Goal: Transaction & Acquisition: Purchase product/service

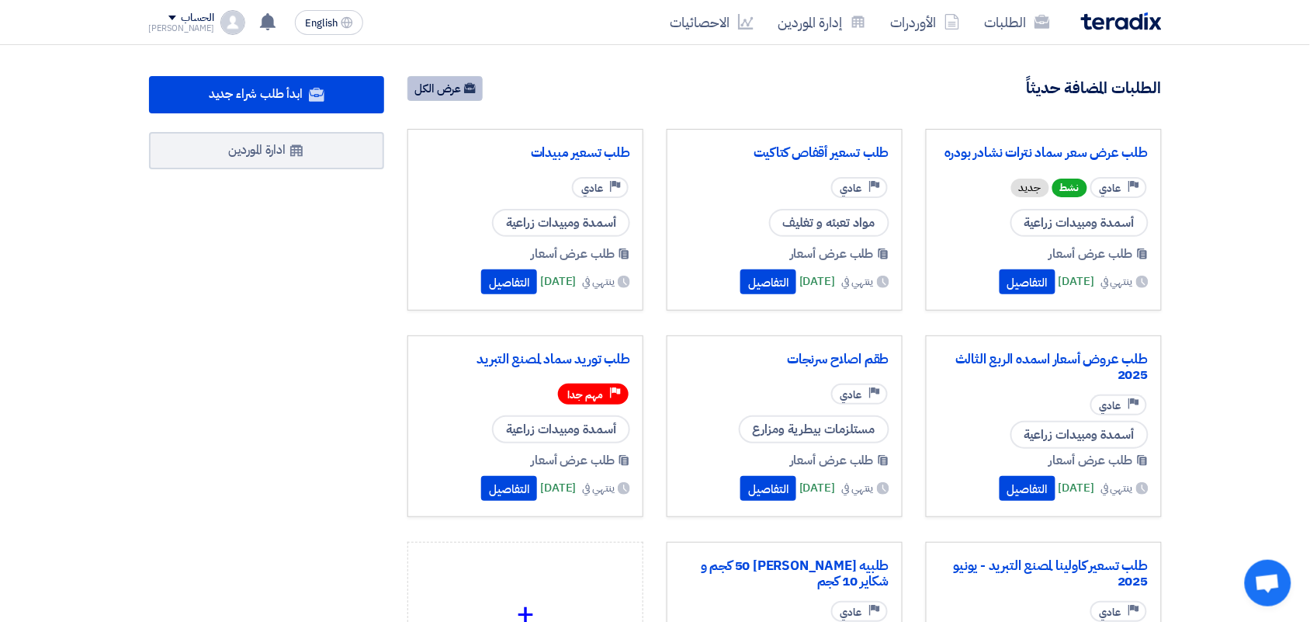
drag, startPoint x: 0, startPoint y: 0, endPoint x: 442, endPoint y: 79, distance: 449.4
click at [442, 79] on link "عرض الكل" at bounding box center [444, 88] width 75 height 25
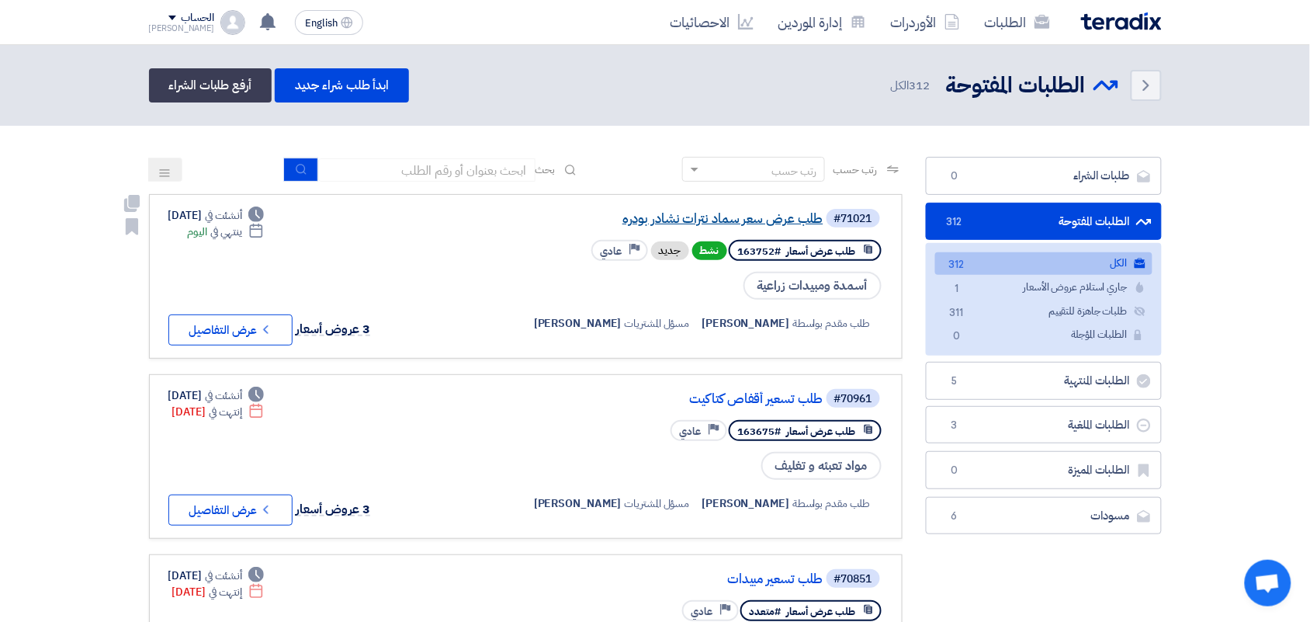
click at [700, 216] on link "طلب عرض سعر سماد نترات نشادر بودره" at bounding box center [668, 219] width 310 height 14
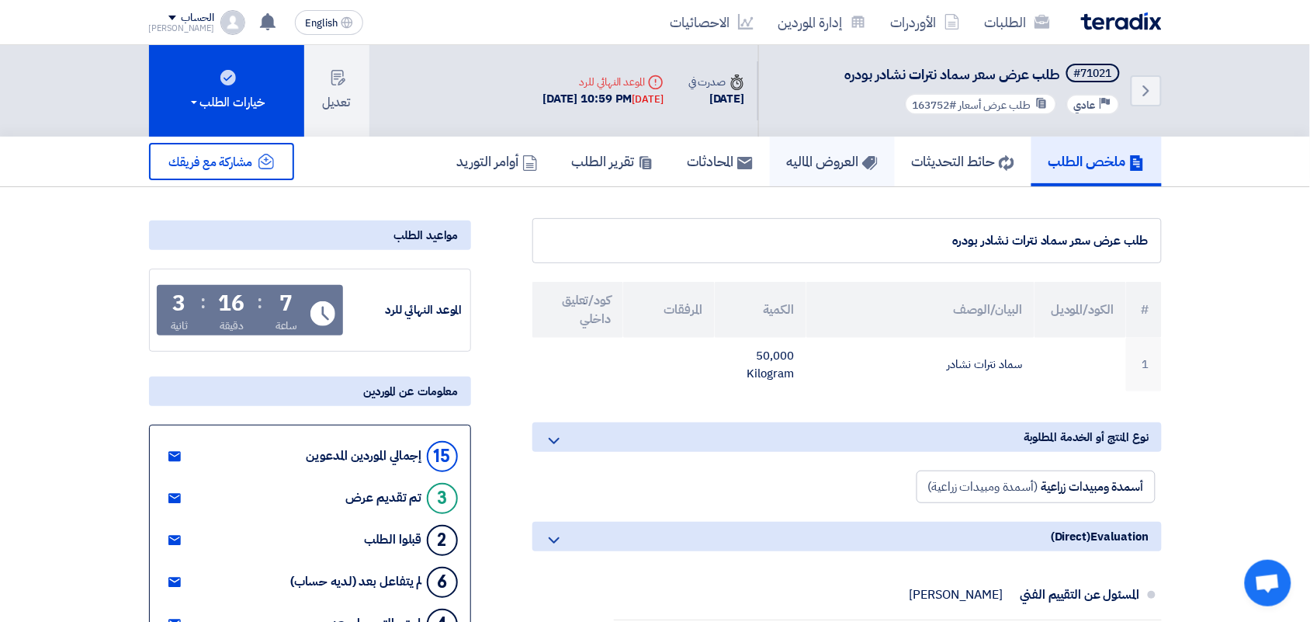
click at [809, 155] on h5 "العروض الماليه" at bounding box center [832, 161] width 91 height 18
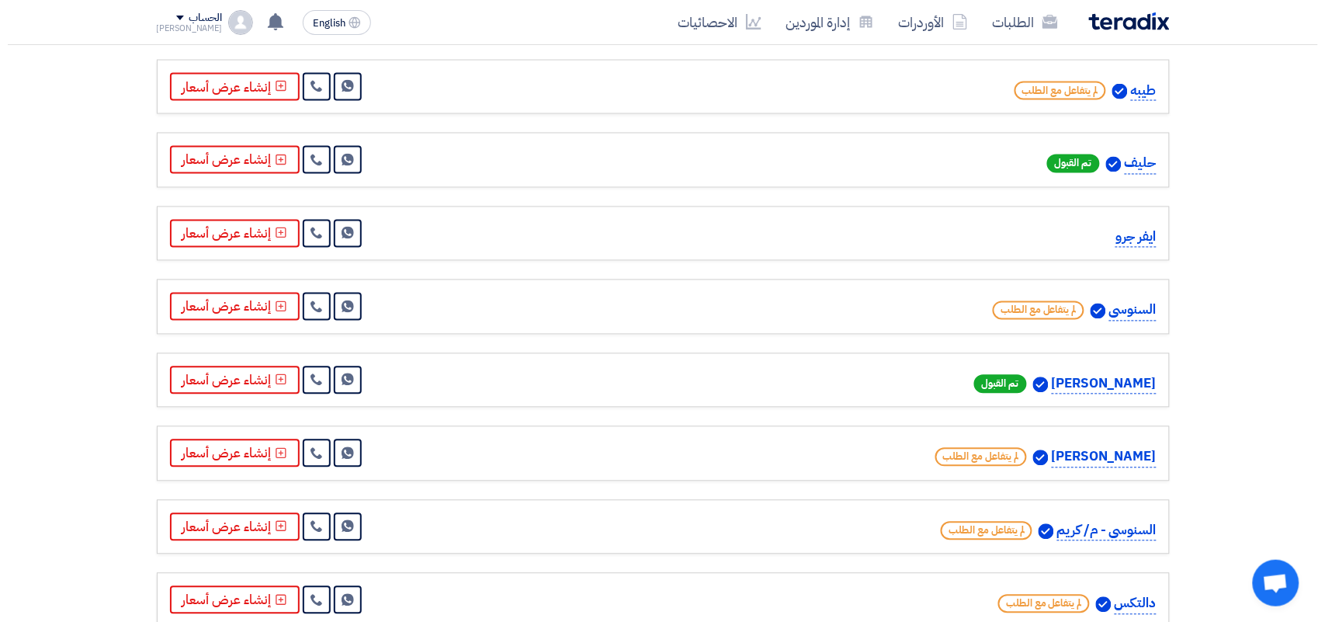
scroll to position [776, 0]
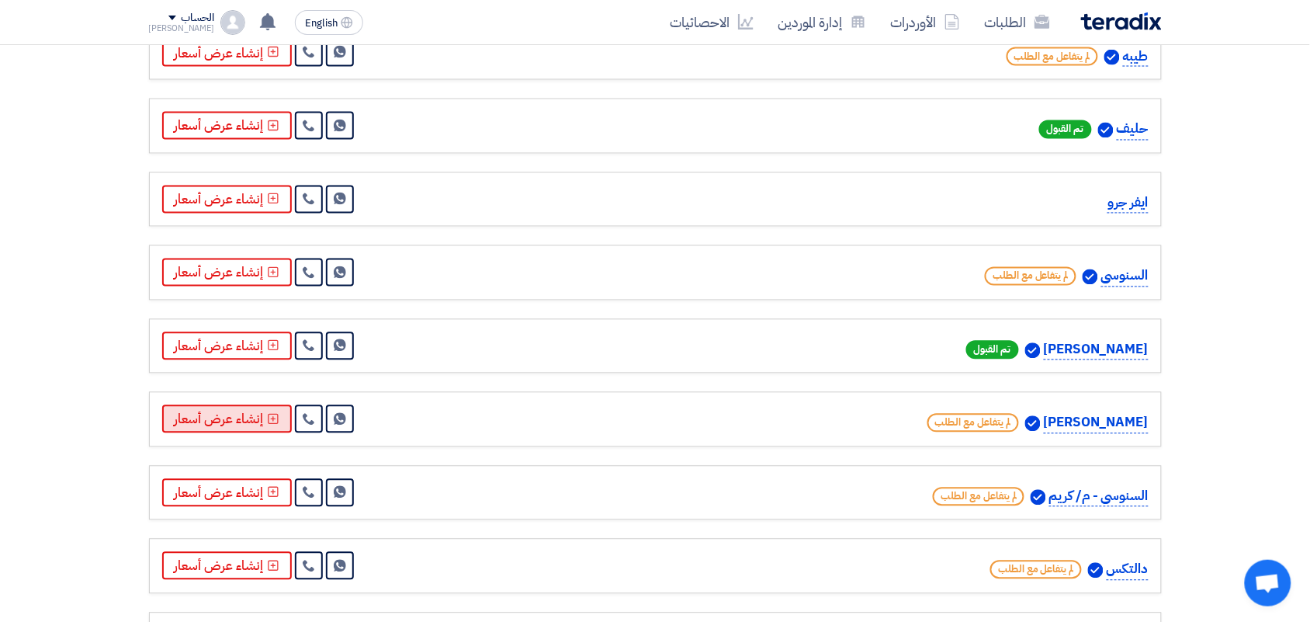
click at [230, 424] on button "إنشاء عرض أسعار" at bounding box center [227, 419] width 130 height 28
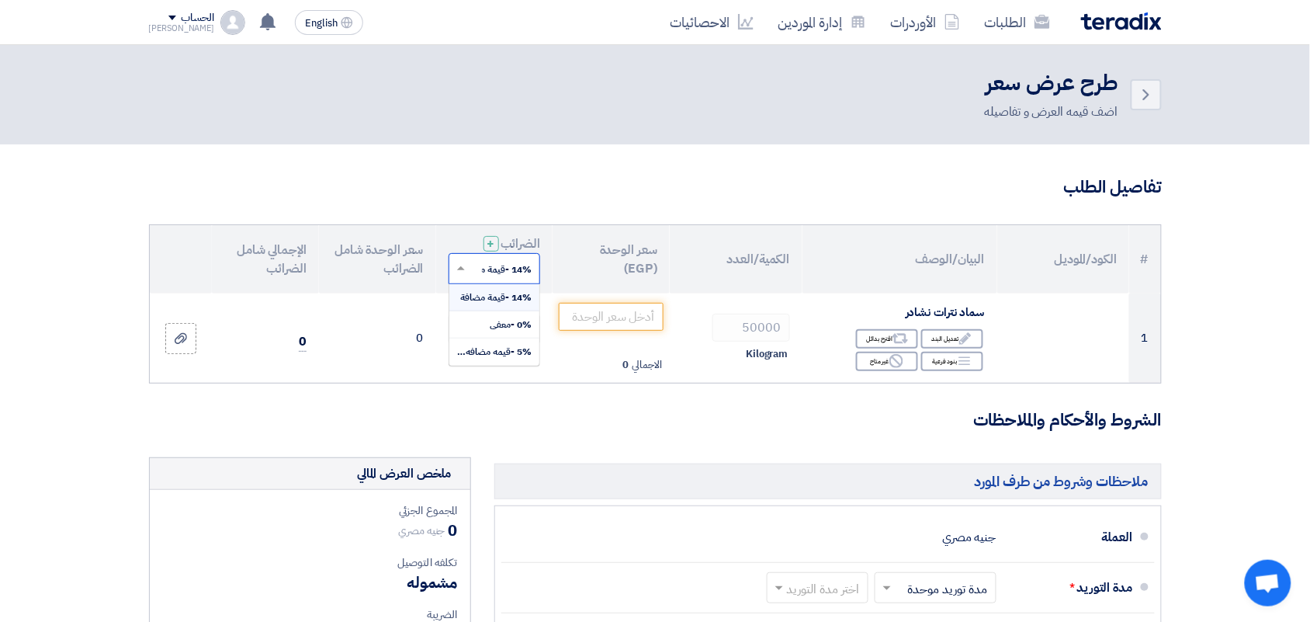
click at [494, 278] on input "text" at bounding box center [503, 270] width 61 height 26
click at [508, 324] on span "0% -معفى" at bounding box center [511, 324] width 42 height 14
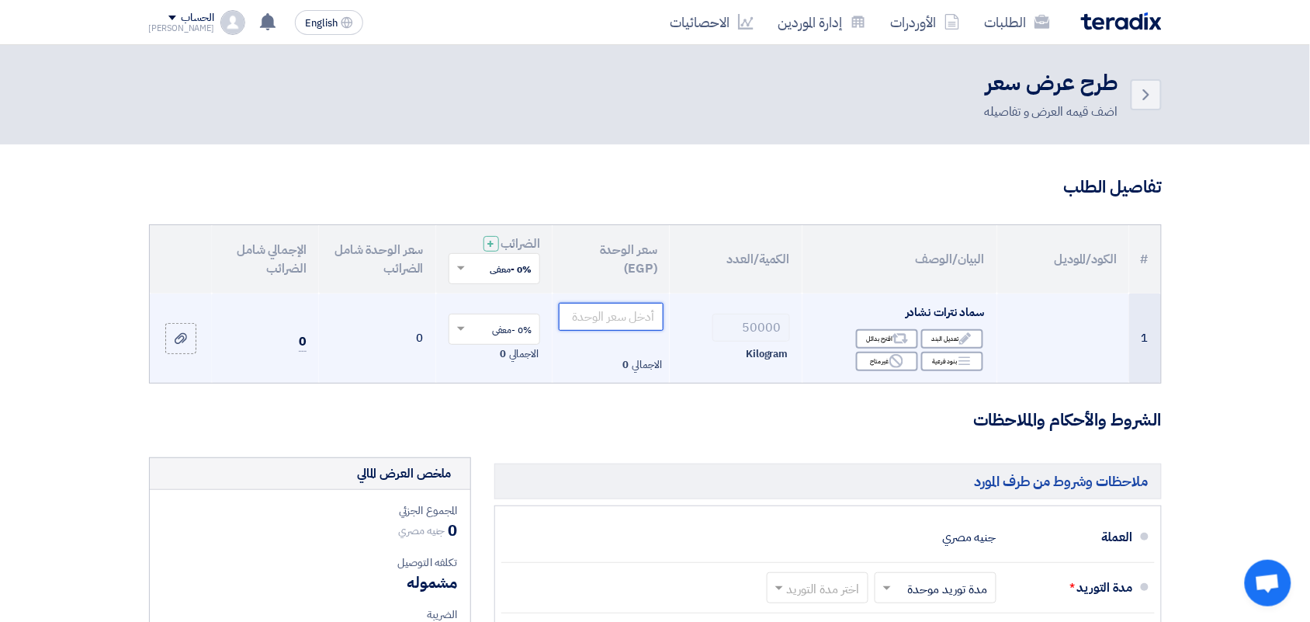
click at [606, 311] on input "number" at bounding box center [611, 317] width 105 height 28
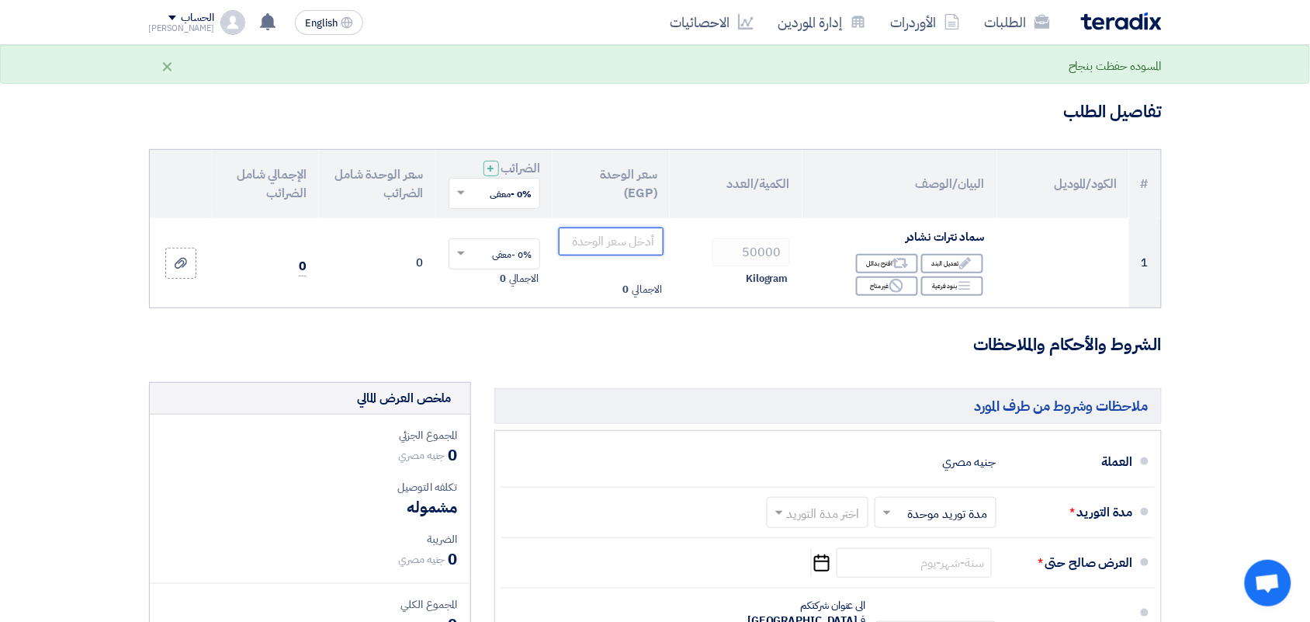
scroll to position [388, 0]
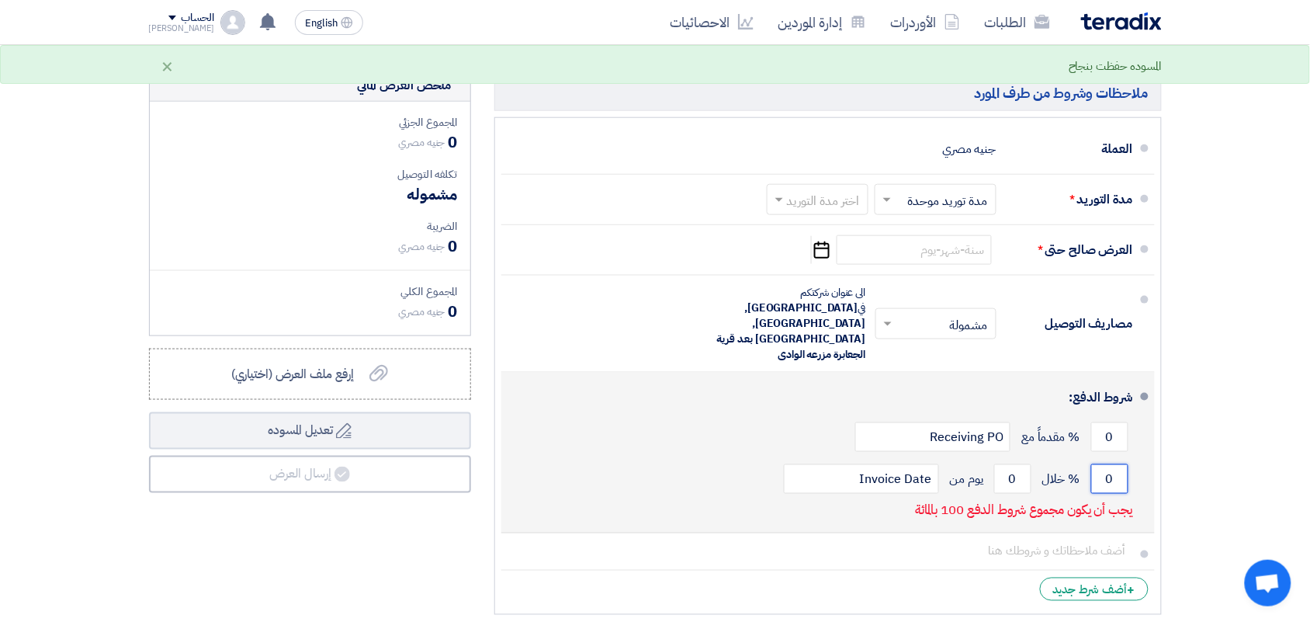
click at [1107, 464] on input "0" at bounding box center [1109, 478] width 37 height 29
type input "100"
click at [1026, 464] on input "0" at bounding box center [1012, 478] width 37 height 29
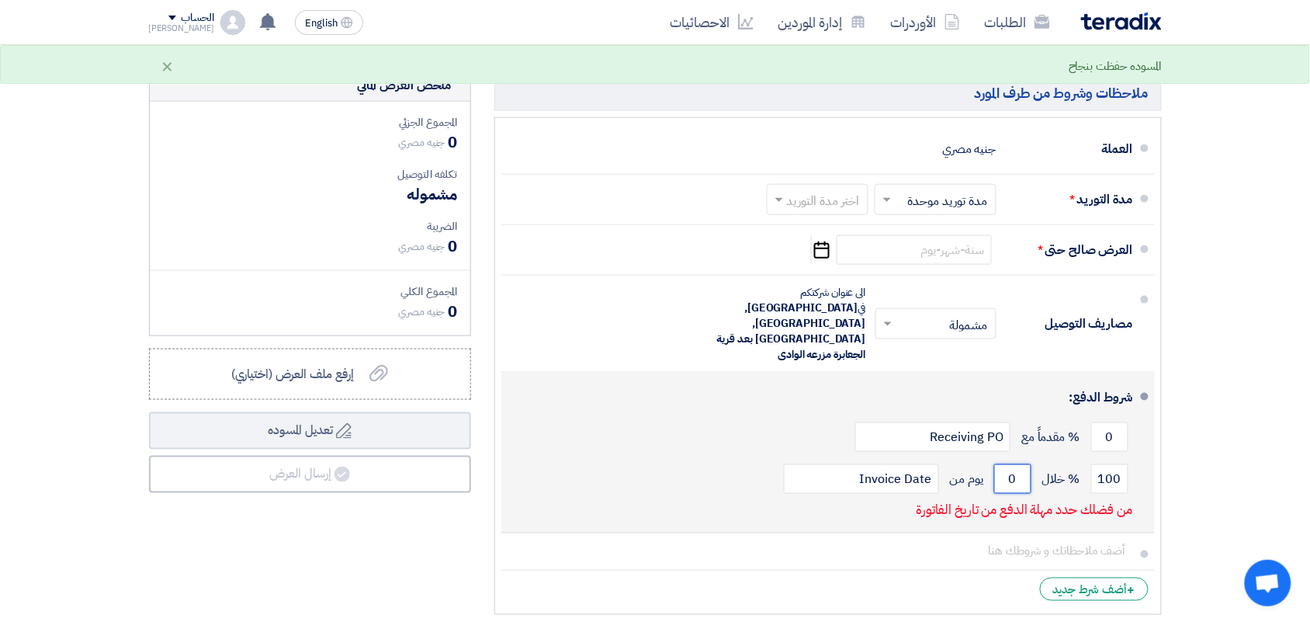
click at [1026, 464] on input "0" at bounding box center [1012, 478] width 37 height 29
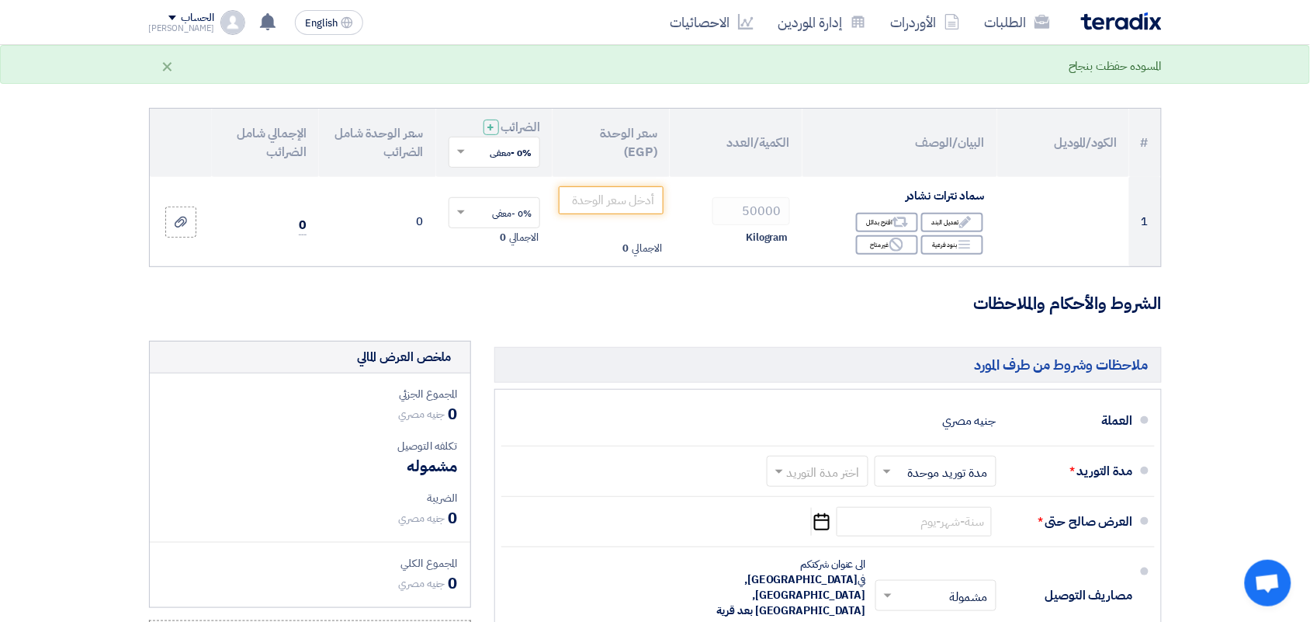
scroll to position [97, 0]
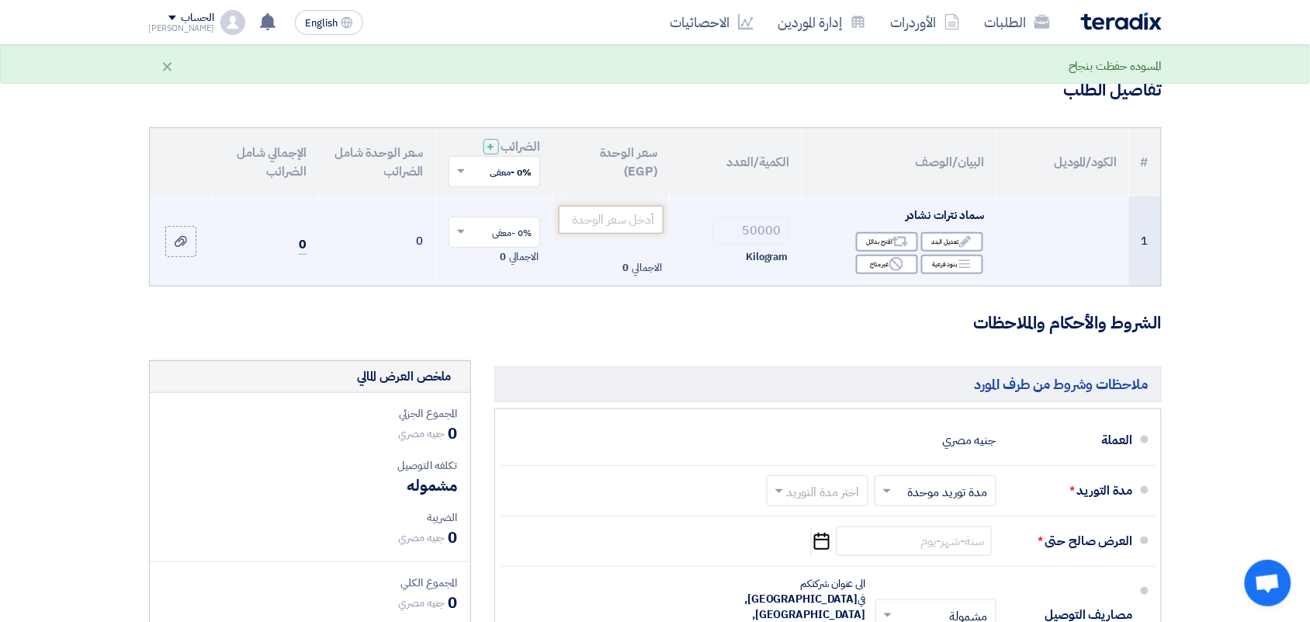
type input "15"
click at [611, 225] on input "number" at bounding box center [611, 220] width 105 height 28
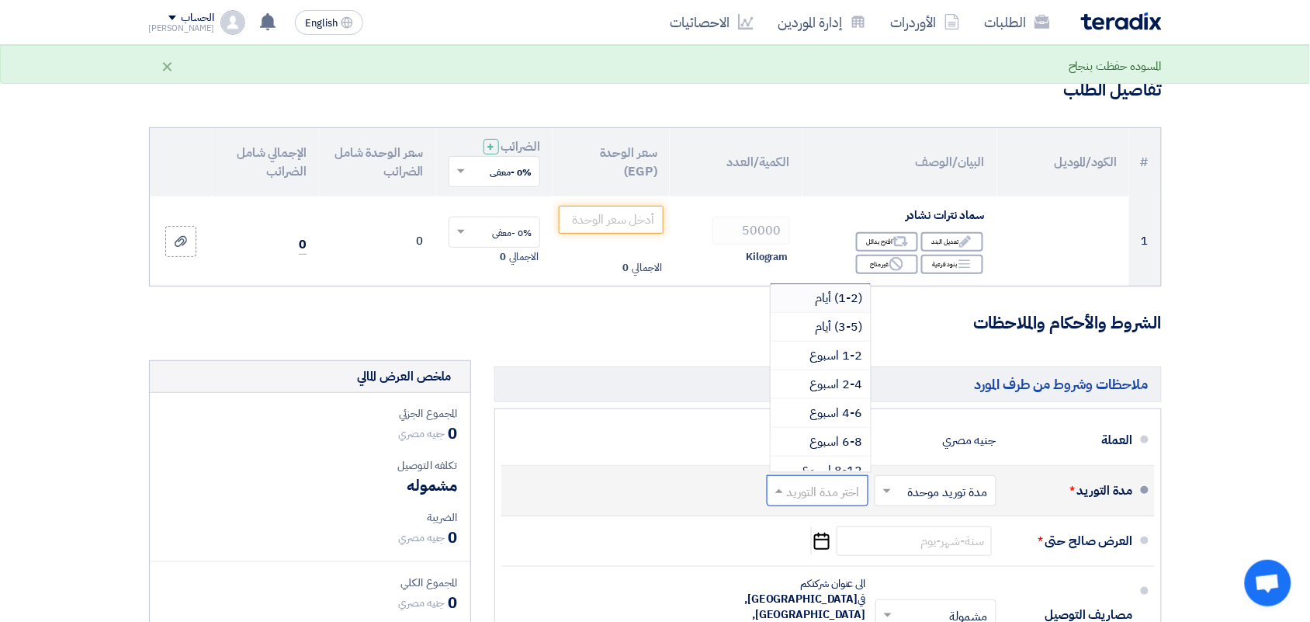
click at [816, 483] on input "text" at bounding box center [814, 491] width 94 height 23
click at [820, 326] on span "(3-5) أيام" at bounding box center [839, 326] width 47 height 19
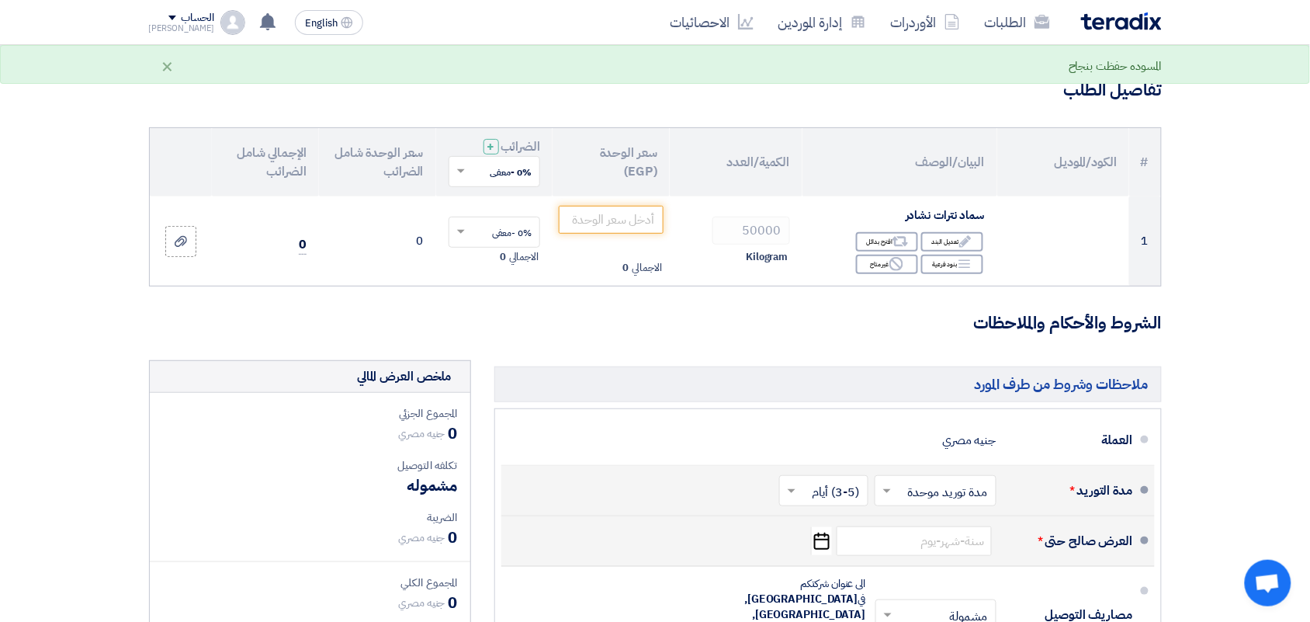
click at [817, 544] on icon "Pick a date" at bounding box center [821, 541] width 21 height 28
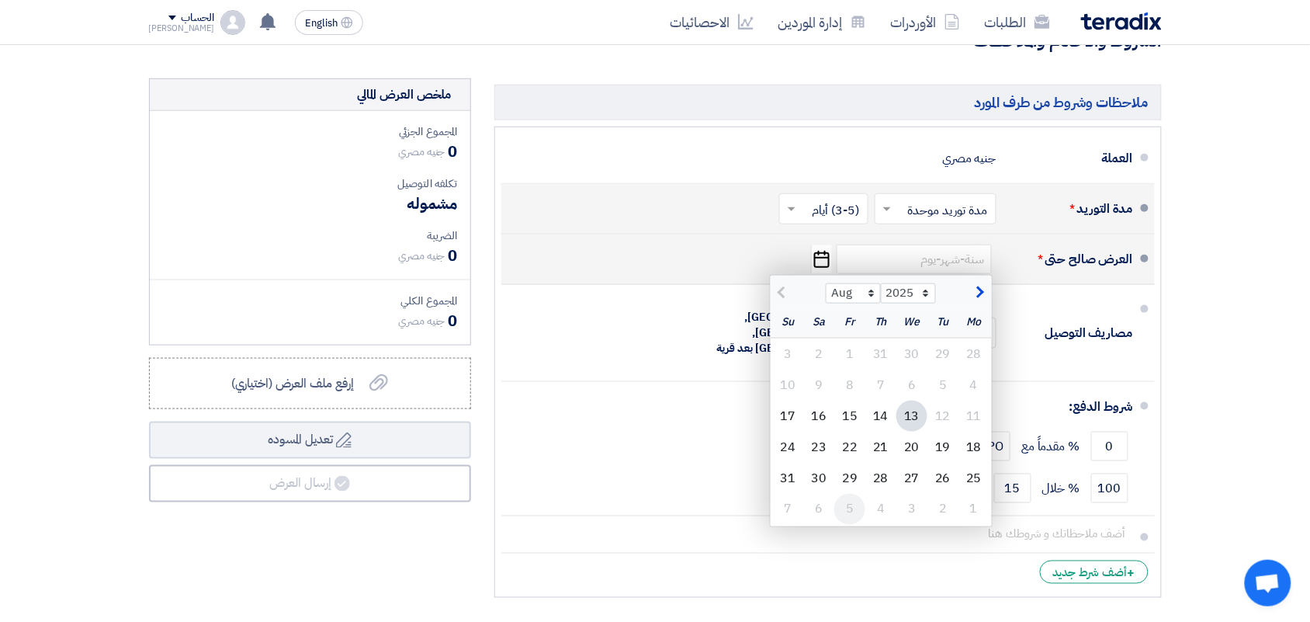
scroll to position [388, 0]
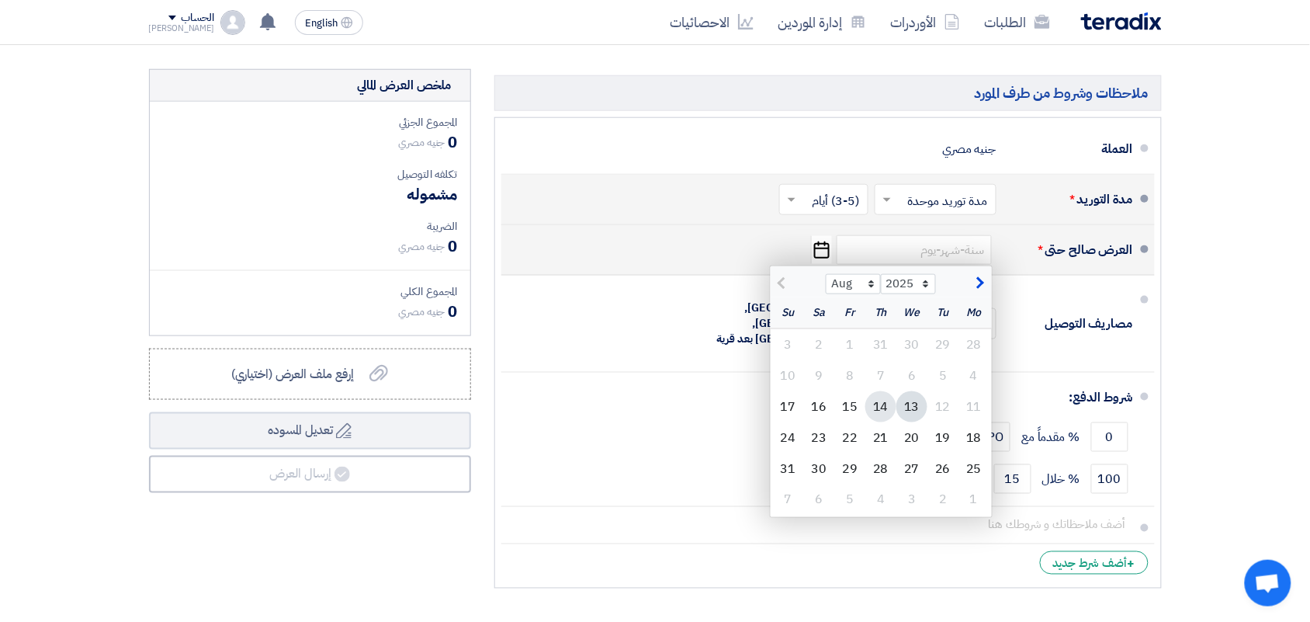
click at [873, 408] on div "14" at bounding box center [880, 406] width 31 height 31
type input "[DATE]"
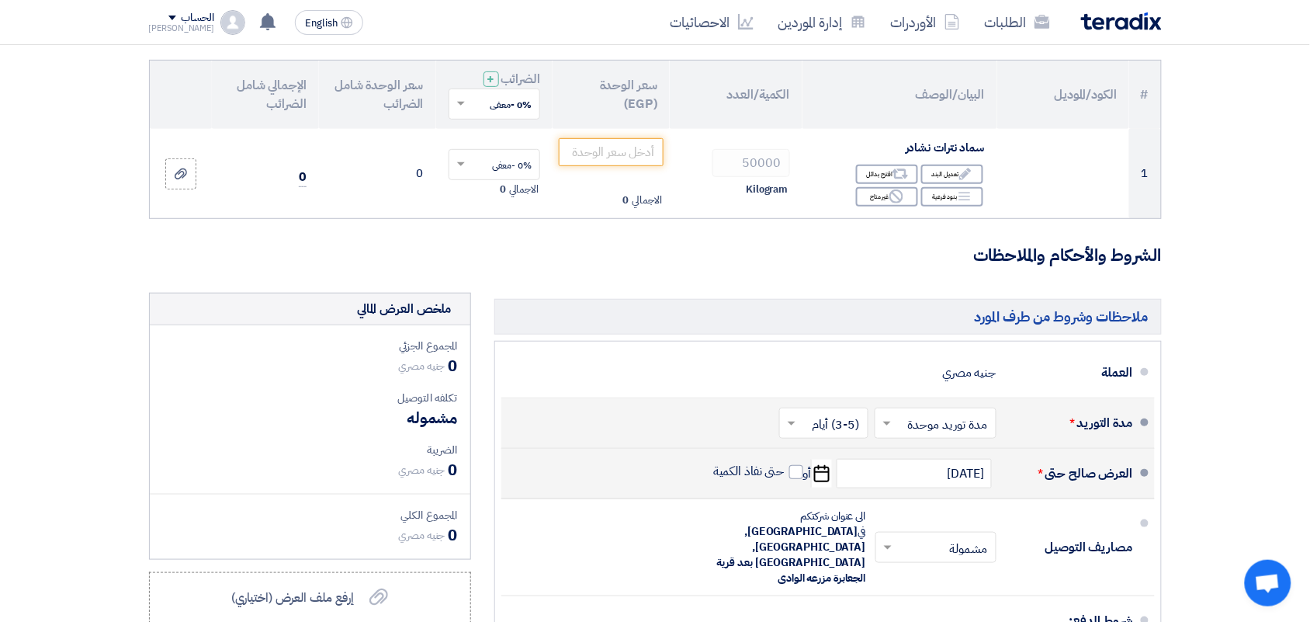
scroll to position [0, 0]
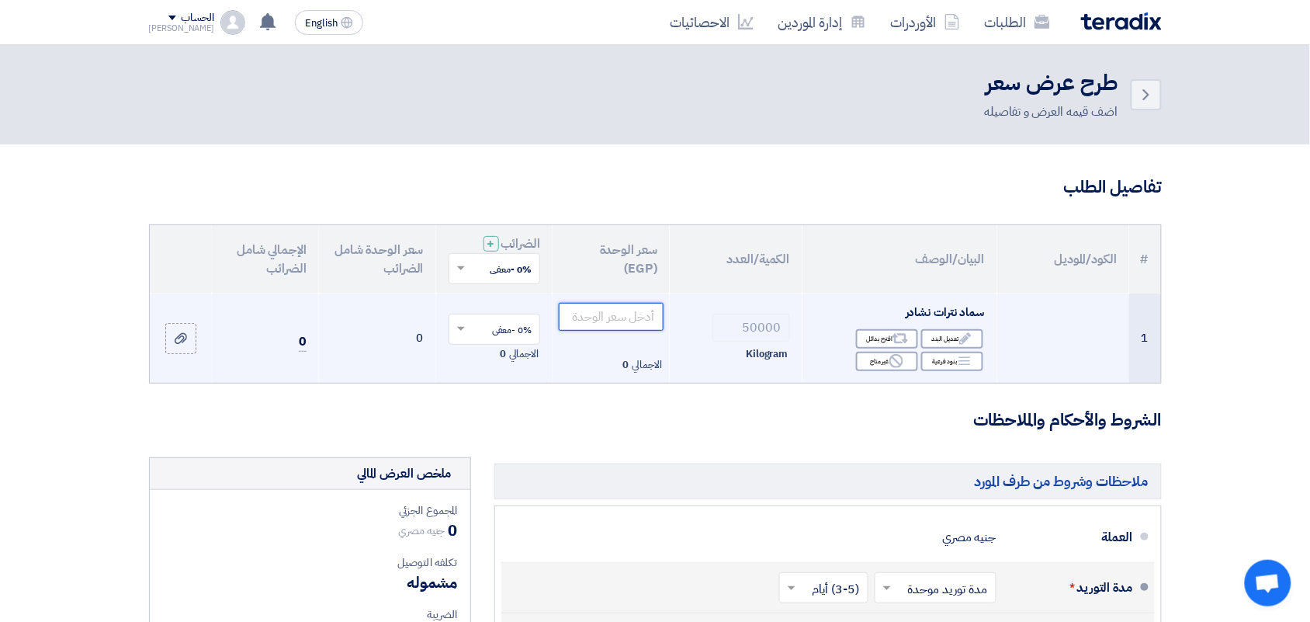
click at [636, 307] on input "number" at bounding box center [611, 317] width 105 height 28
type input "24"
click at [627, 309] on input "24" at bounding box center [611, 317] width 105 height 28
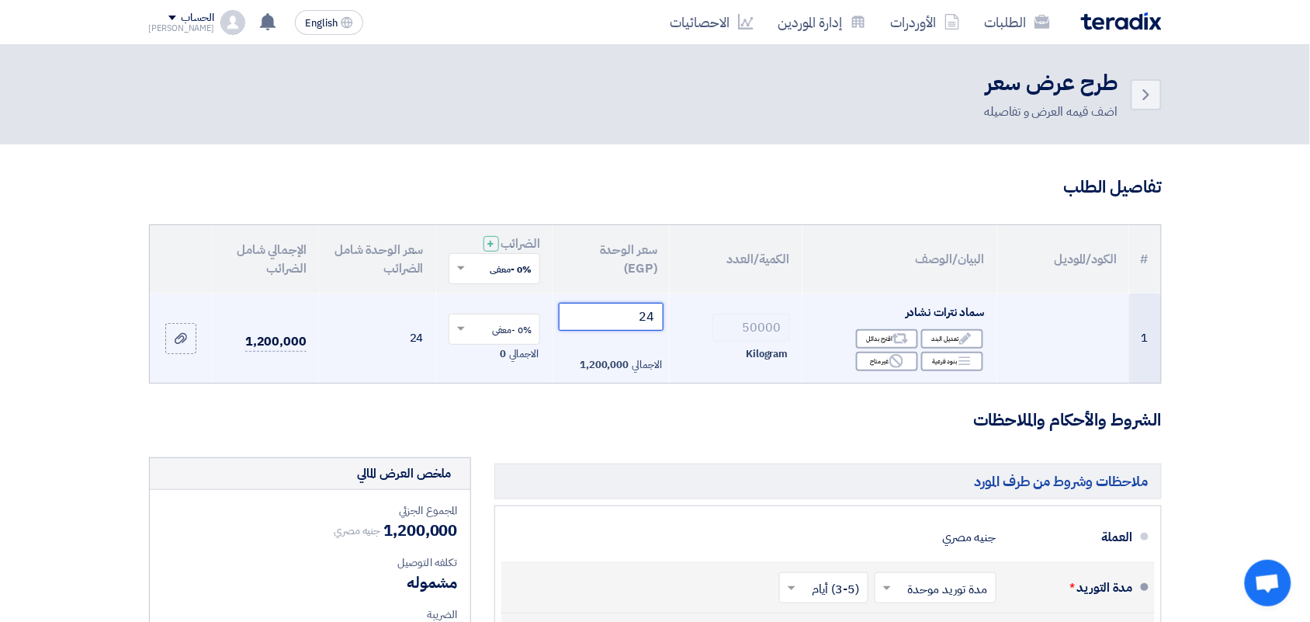
click at [641, 324] on input "24" at bounding box center [611, 317] width 105 height 28
click at [640, 320] on input "24" at bounding box center [611, 317] width 105 height 28
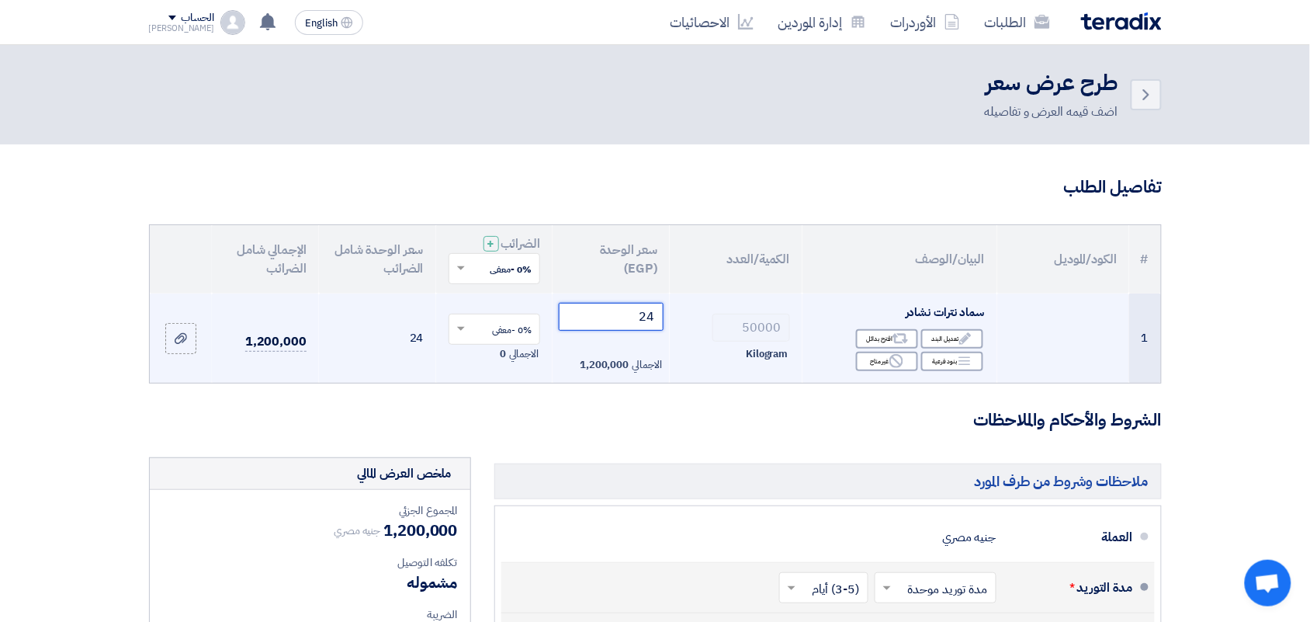
click at [640, 320] on input "24" at bounding box center [611, 317] width 105 height 28
click at [638, 317] on input "24" at bounding box center [611, 317] width 105 height 28
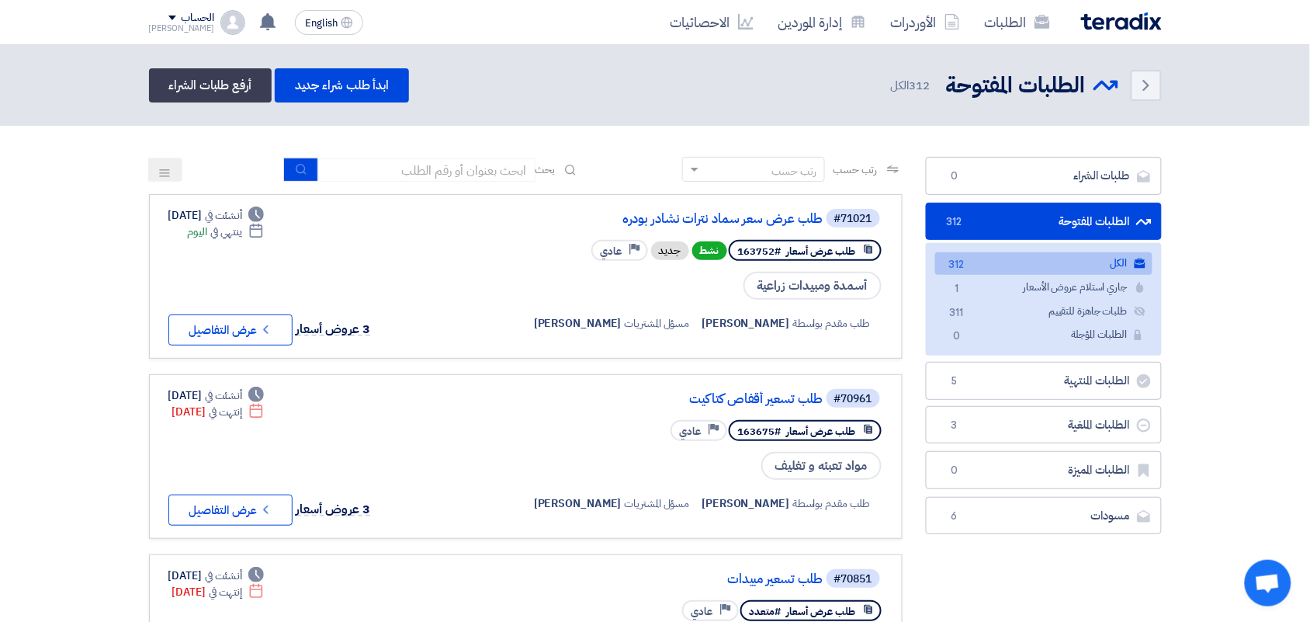
click at [1097, 22] on img at bounding box center [1121, 21] width 81 height 18
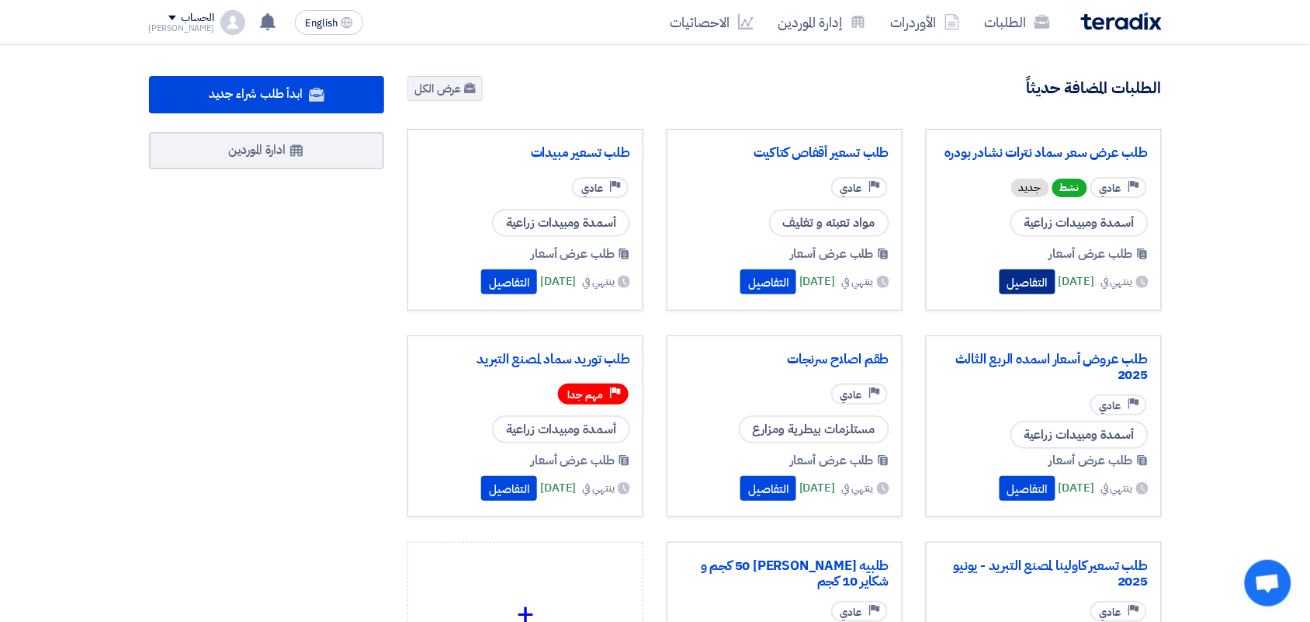
click at [1000, 284] on button "التفاصيل" at bounding box center [1028, 281] width 56 height 25
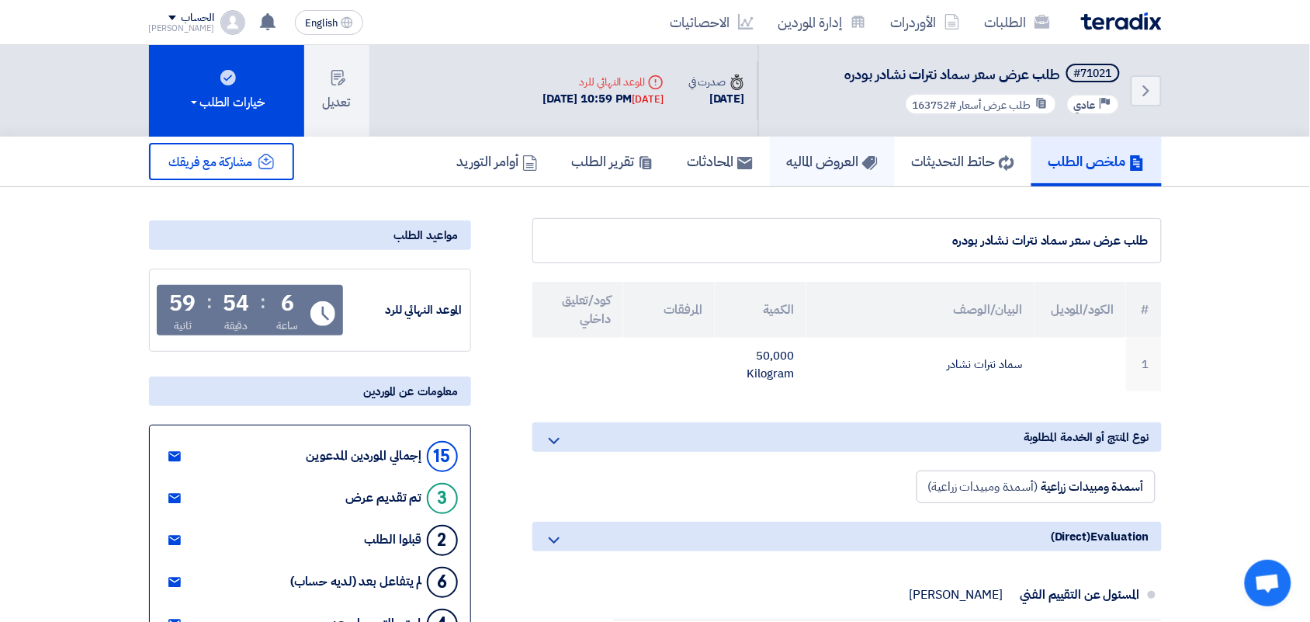
click at [819, 169] on link "العروض الماليه" at bounding box center [832, 162] width 125 height 50
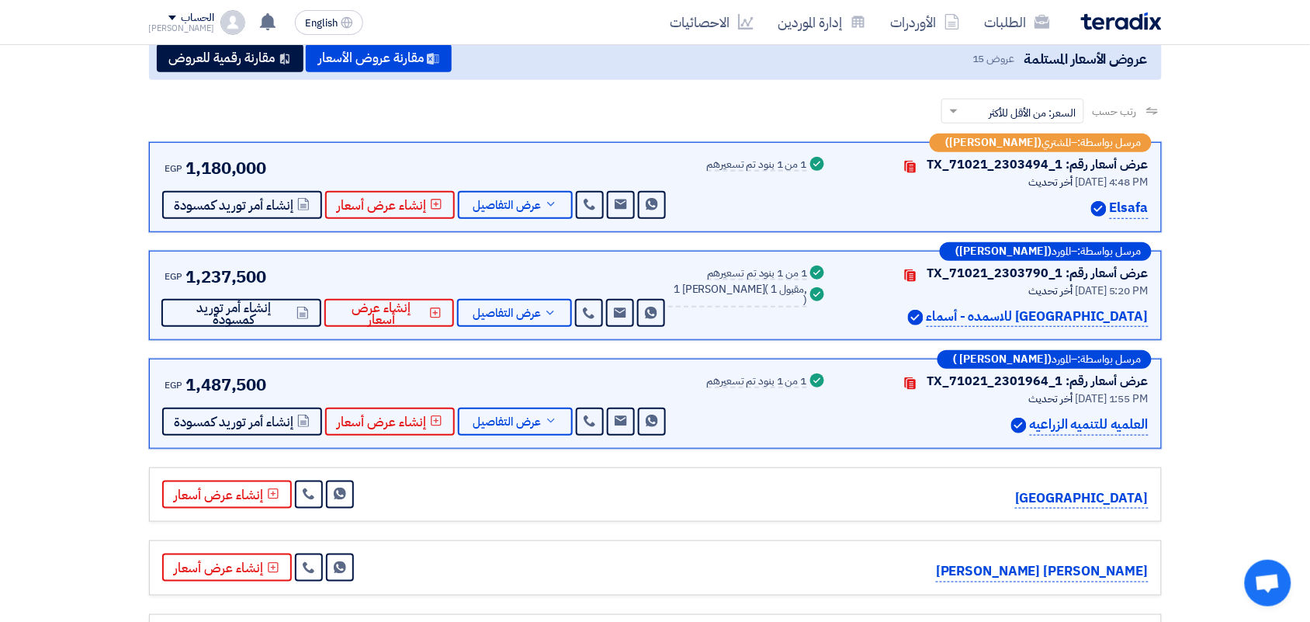
scroll to position [33, 0]
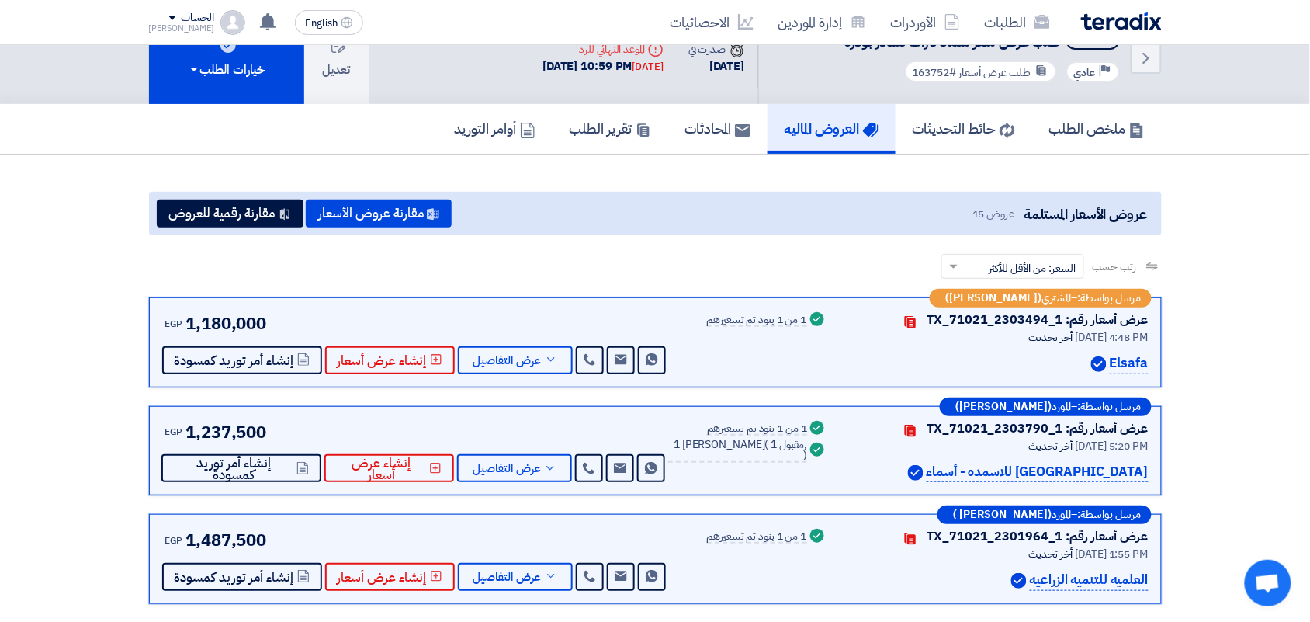
click at [1137, 20] on img at bounding box center [1121, 21] width 81 height 18
